Goal: Complete application form

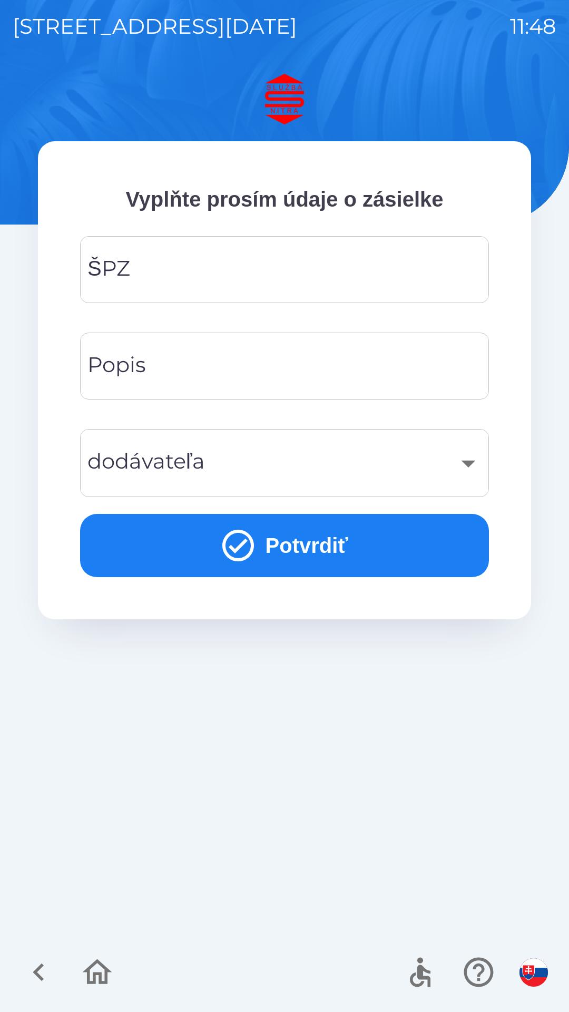
click at [274, 259] on input "ŠPZ" at bounding box center [285, 270] width 384 height 42
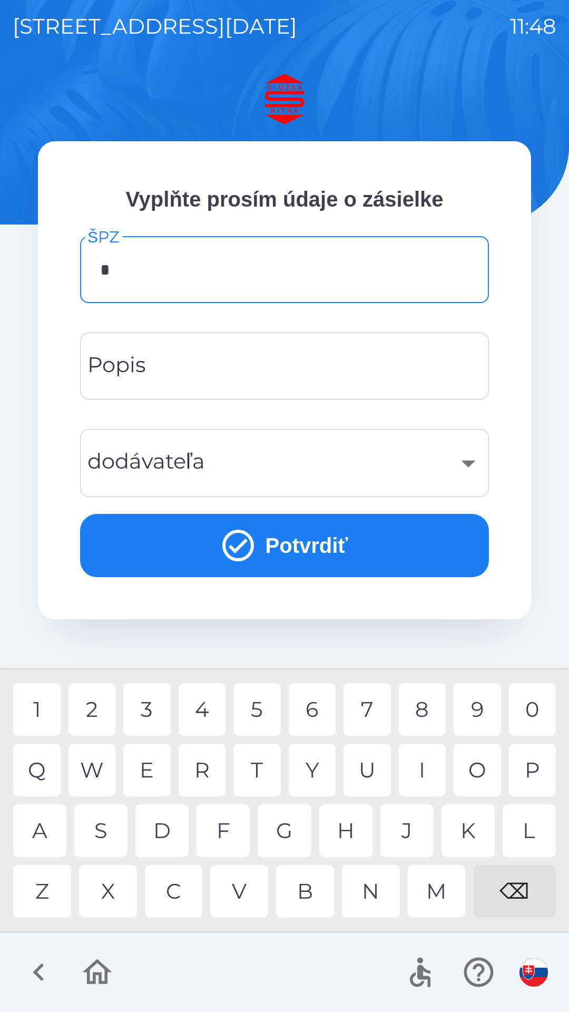
click at [457, 819] on div "K" at bounding box center [468, 830] width 53 height 53
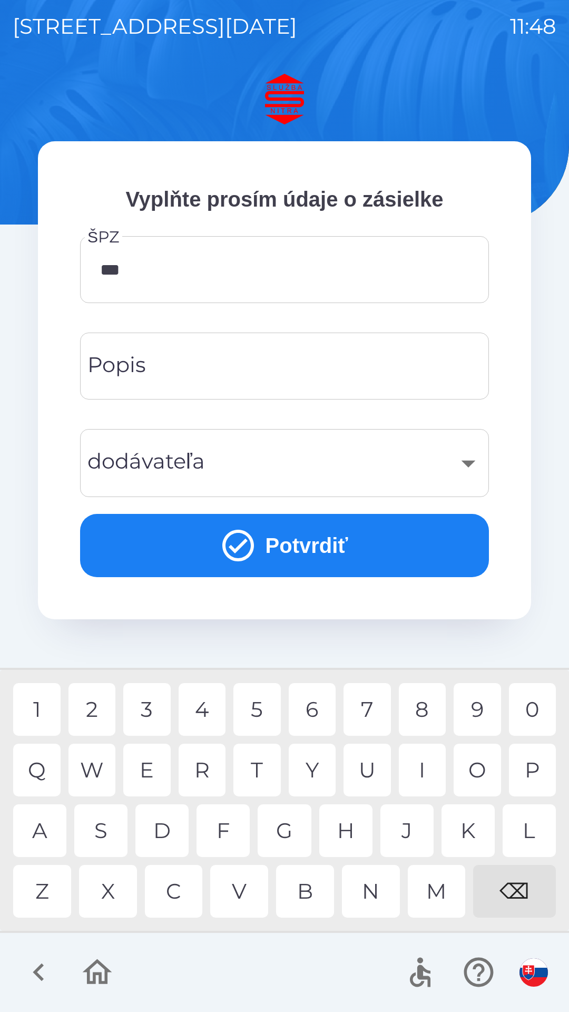
click at [479, 709] on div "9" at bounding box center [477, 709] width 47 height 53
click at [540, 712] on div "0" at bounding box center [532, 709] width 47 height 53
type input "*******"
click at [181, 366] on input "Popis" at bounding box center [285, 366] width 384 height 42
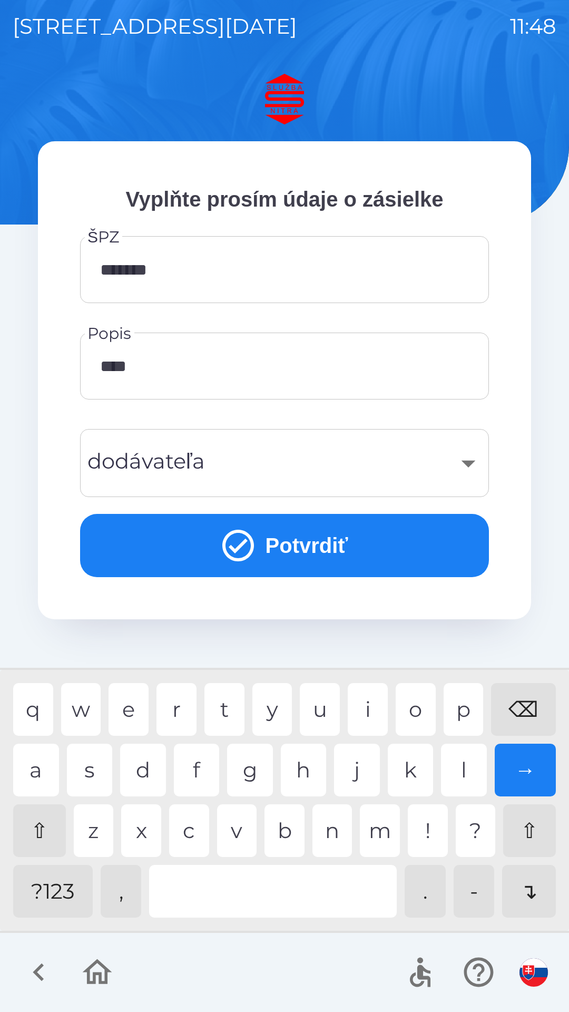
click at [322, 824] on div "n" at bounding box center [332, 830] width 40 height 53
click at [232, 892] on div at bounding box center [273, 891] width 248 height 53
click at [301, 770] on div "h" at bounding box center [304, 769] width 46 height 53
type input "**********"
click at [455, 458] on div "​" at bounding box center [285, 463] width 384 height 43
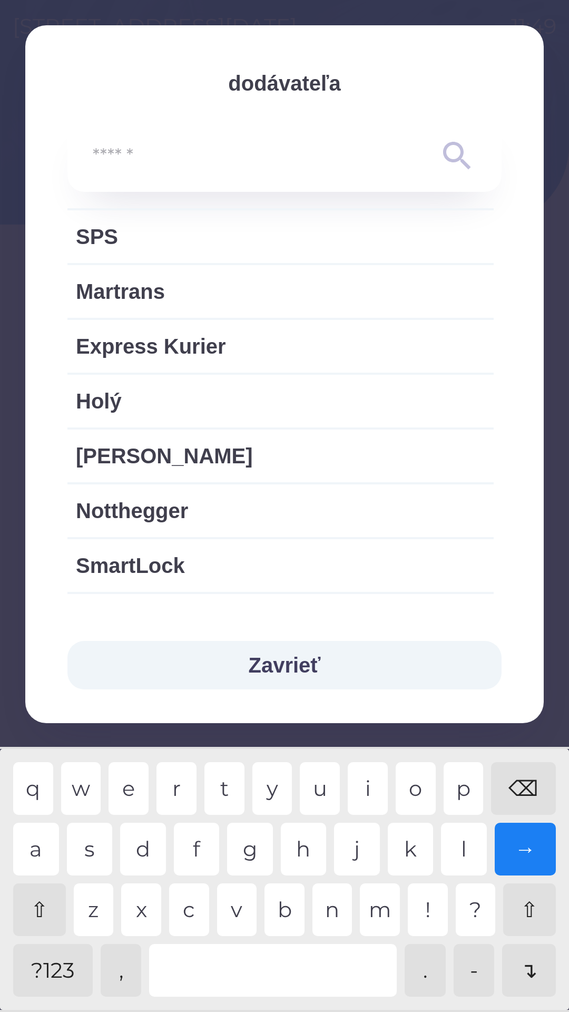
scroll to position [556, 0]
click at [181, 504] on span "Notthegger" at bounding box center [280, 509] width 409 height 32
type input "***"
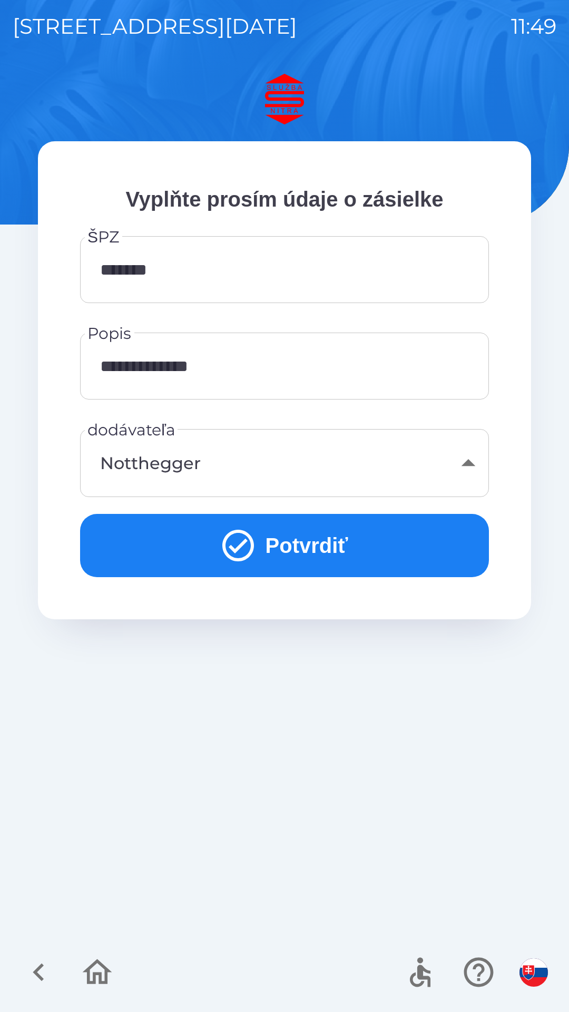
click at [298, 546] on button "Potvrdiť" at bounding box center [284, 545] width 409 height 63
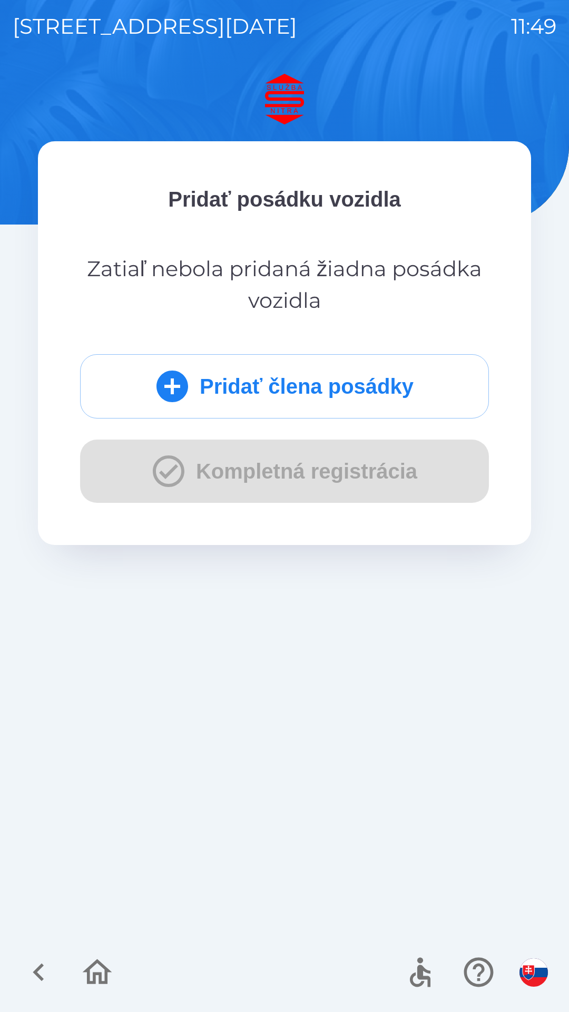
click at [169, 366] on button "Pridať člena posádky" at bounding box center [284, 386] width 409 height 64
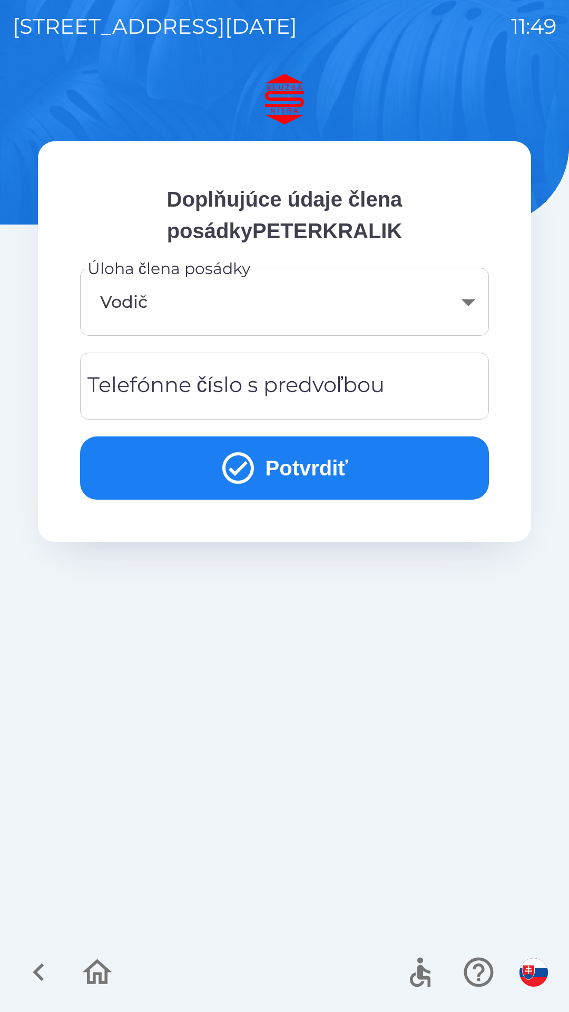
click at [252, 396] on div "Telefónne číslo s predvoľbou Telefónne číslo s predvoľbou" at bounding box center [284, 385] width 409 height 67
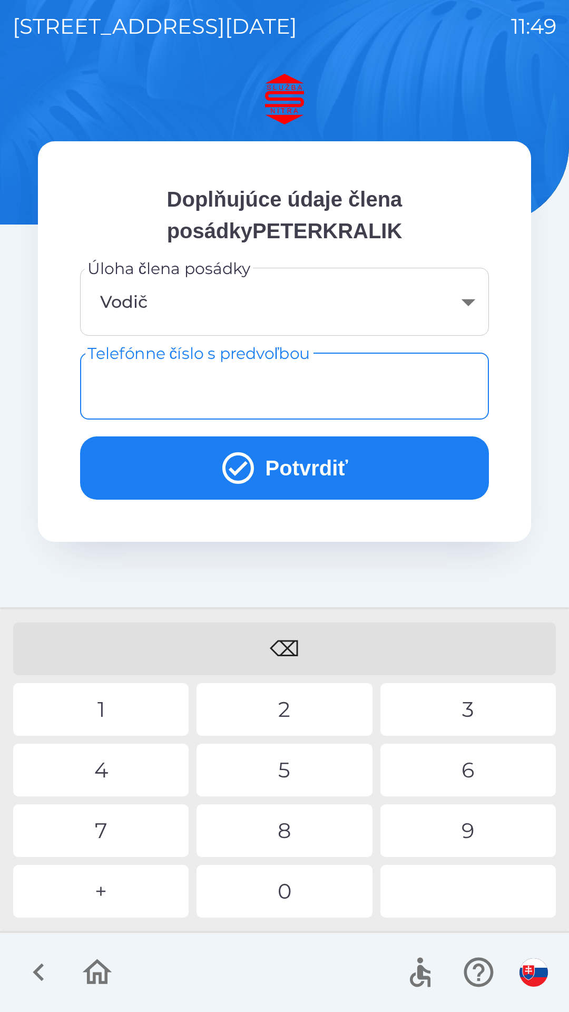
click at [302, 491] on button "Potvrdiť" at bounding box center [284, 467] width 409 height 63
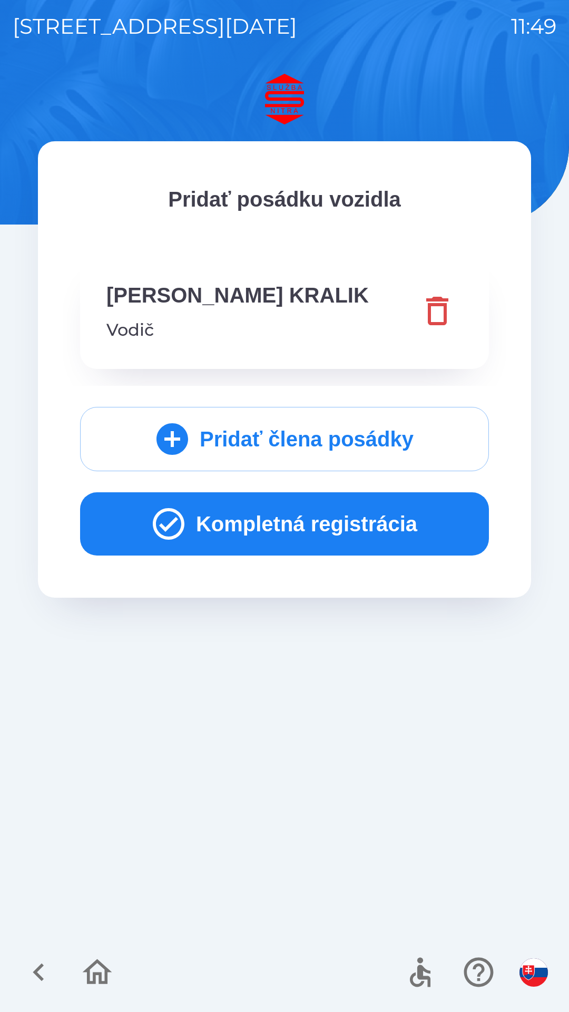
click at [176, 510] on icon "button" at bounding box center [169, 524] width 38 height 38
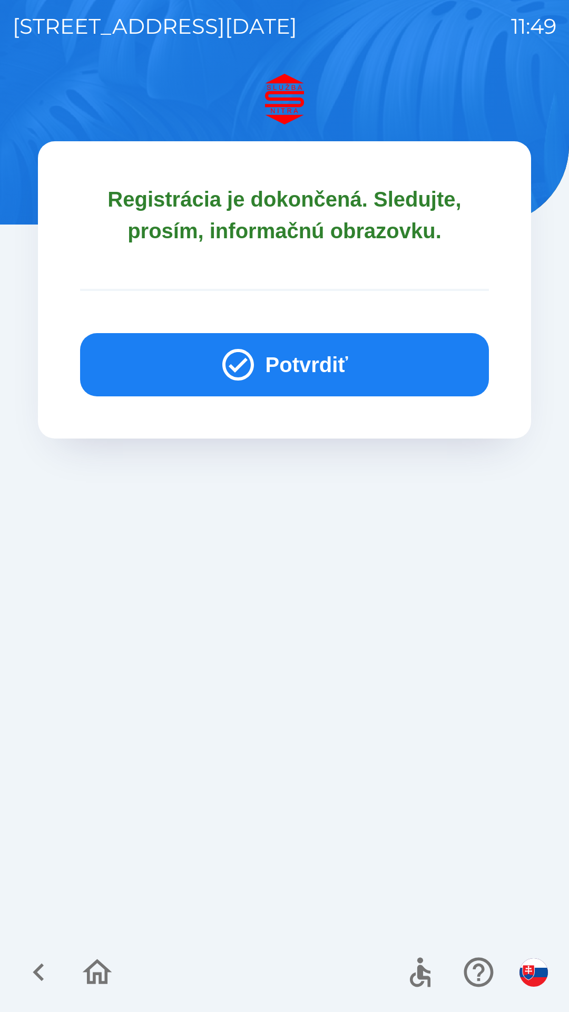
click at [251, 369] on icon "button" at bounding box center [238, 365] width 38 height 38
